Goal: Use online tool/utility: Utilize a website feature to perform a specific function

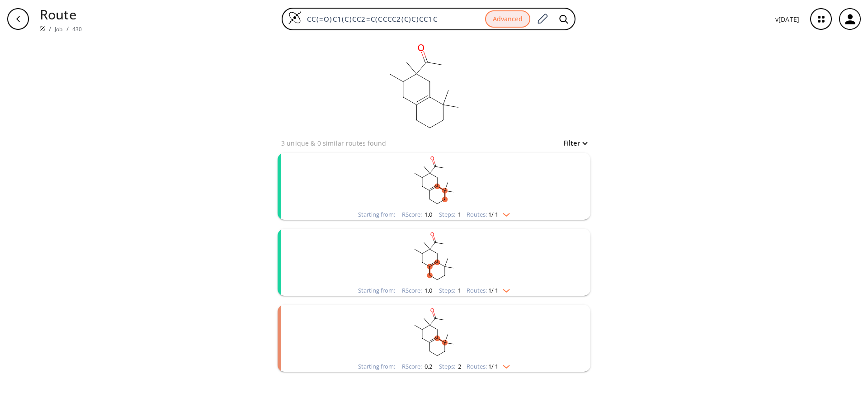
click at [48, 15] on p "Route" at bounding box center [61, 14] width 42 height 19
click at [15, 21] on icon "button" at bounding box center [17, 18] width 7 height 7
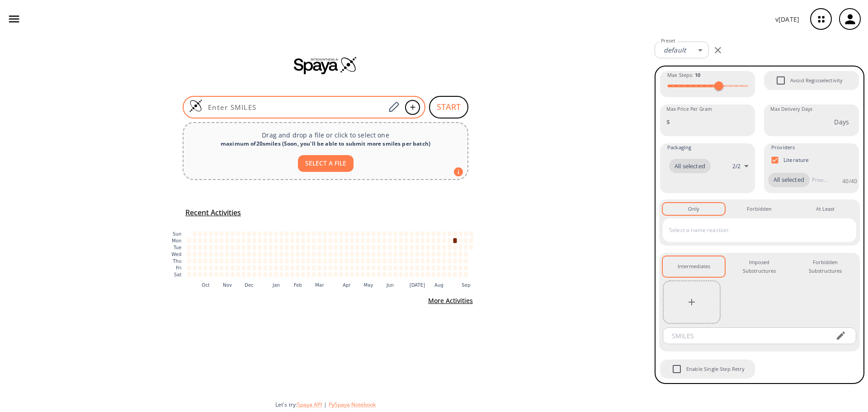
click at [212, 113] on div at bounding box center [304, 107] width 243 height 23
paste input "C[C@H](C1CCCCC1)OC(=O)C#CCC#C"
type input "C[C@H](C1CCCCC1)OC(=O)C#CCC#C"
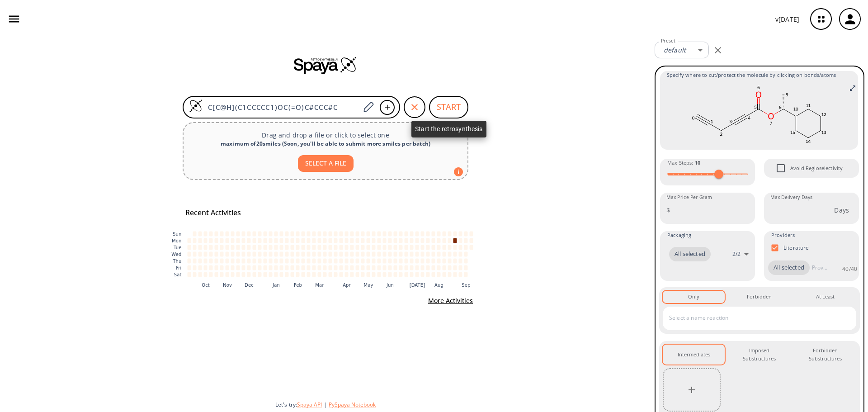
click at [440, 105] on button "START" at bounding box center [448, 107] width 39 height 23
type input "4"
click at [681, 175] on span at bounding box center [676, 174] width 18 height 3
click at [447, 108] on button "START" at bounding box center [448, 107] width 39 height 23
